Goal: Information Seeking & Learning: Learn about a topic

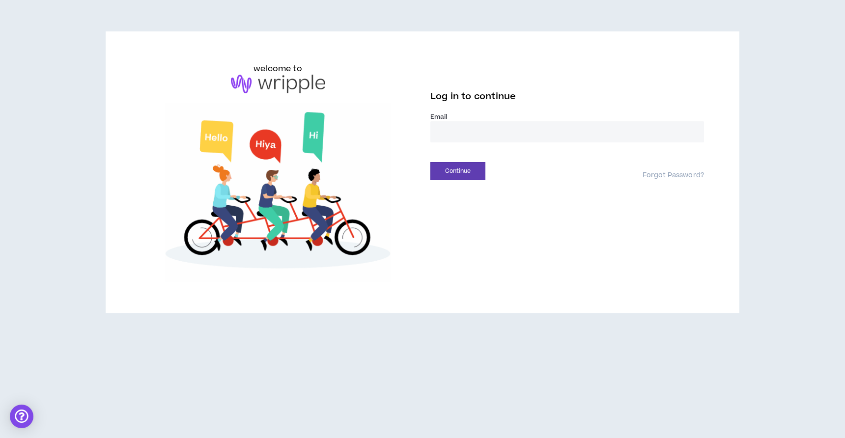
click at [526, 138] on input "email" at bounding box center [568, 131] width 274 height 21
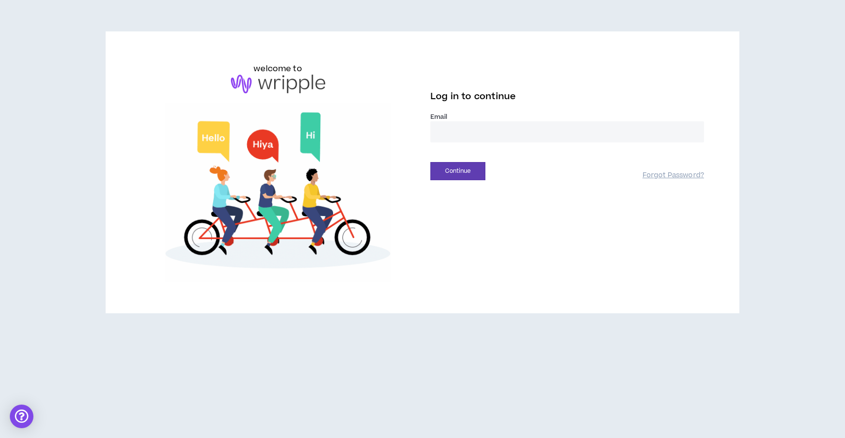
type input "**********"
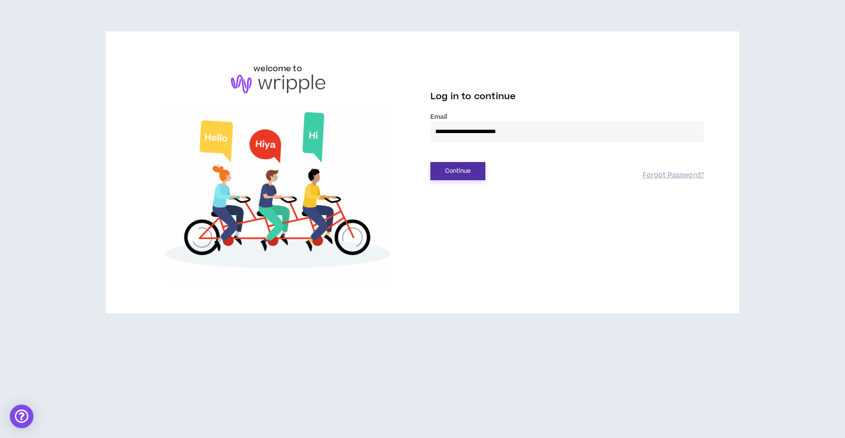
click at [472, 173] on button "Continue" at bounding box center [458, 171] width 55 height 18
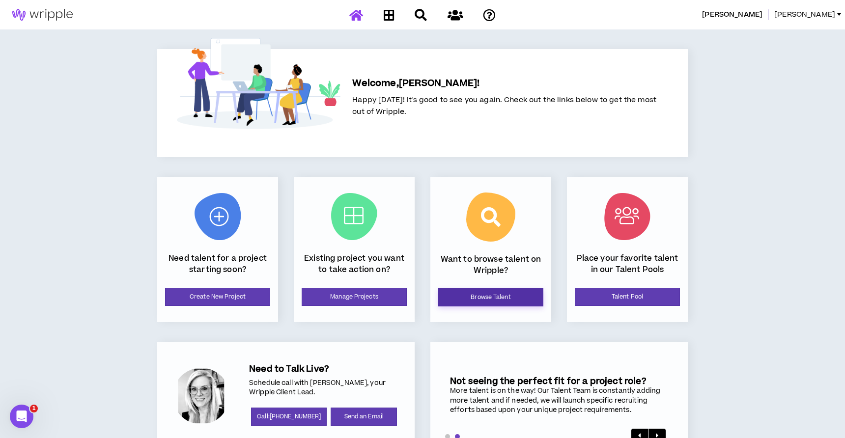
click at [511, 290] on link "Browse Talent" at bounding box center [490, 298] width 105 height 18
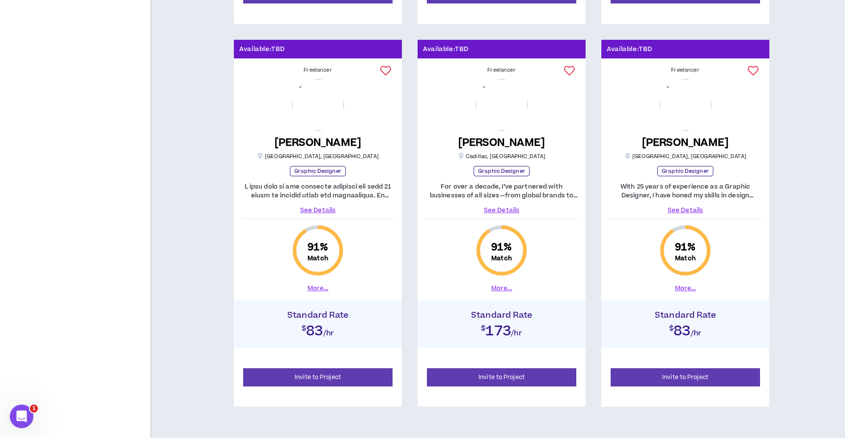
scroll to position [1278, 0]
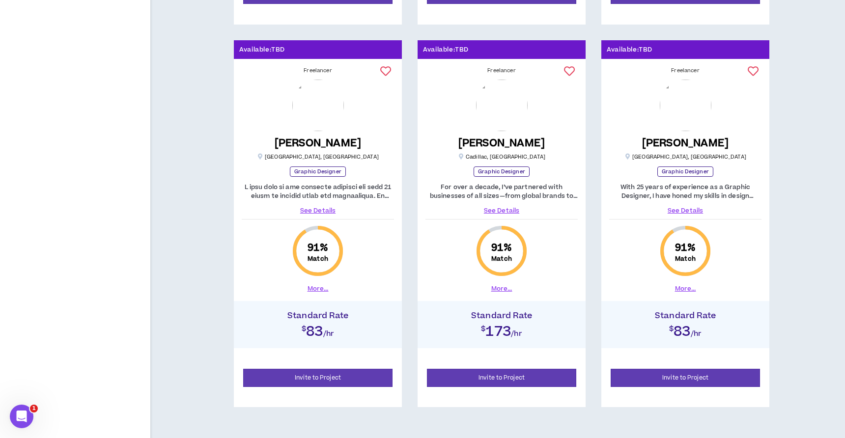
click at [513, 207] on link "See Details" at bounding box center [502, 210] width 152 height 9
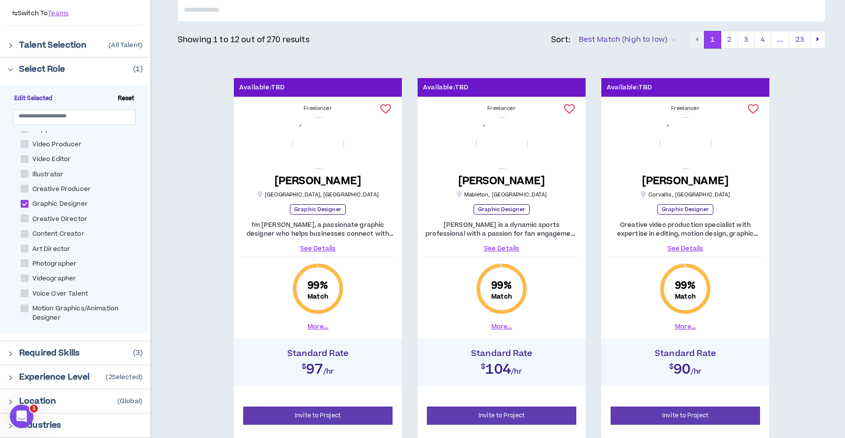
scroll to position [171, 0]
click at [329, 248] on link "See Details" at bounding box center [318, 248] width 152 height 9
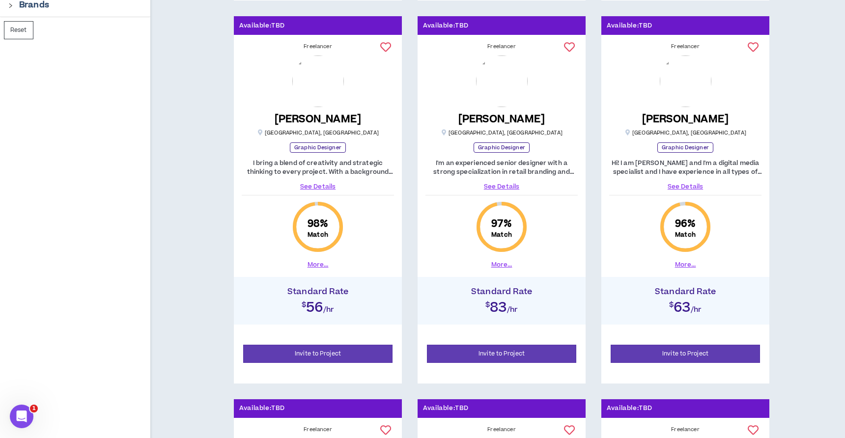
scroll to position [556, 0]
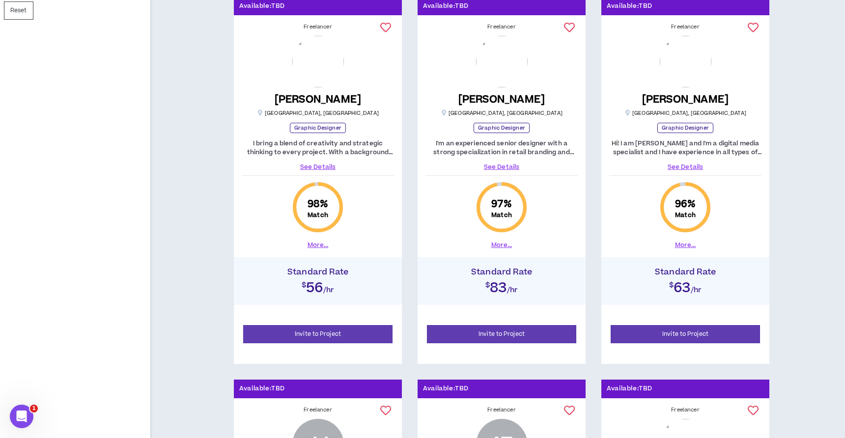
click at [514, 166] on link "See Details" at bounding box center [502, 167] width 152 height 9
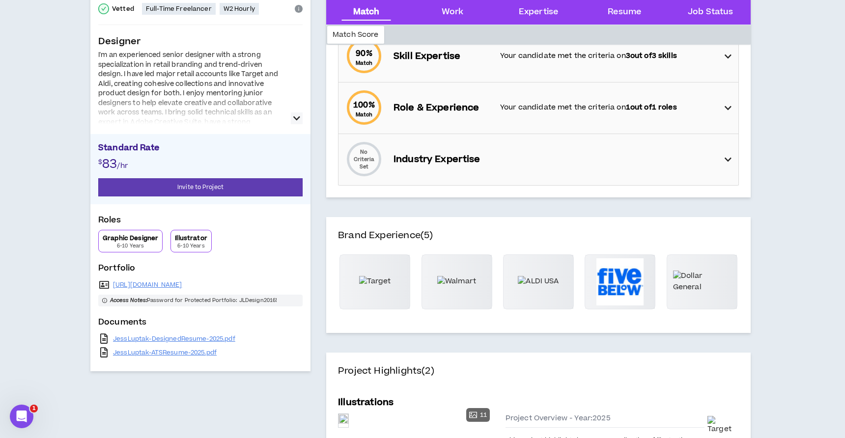
scroll to position [157, 0]
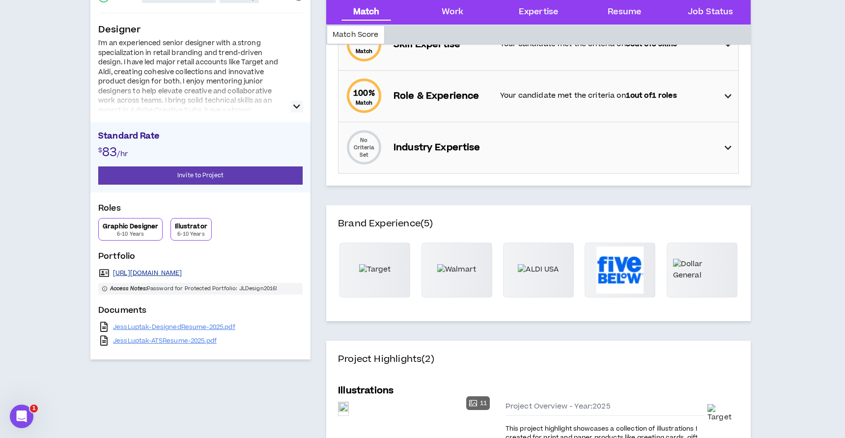
click at [182, 274] on link "https://justjessdesignco.com/" at bounding box center [147, 273] width 69 height 8
